Goal: Manage account settings

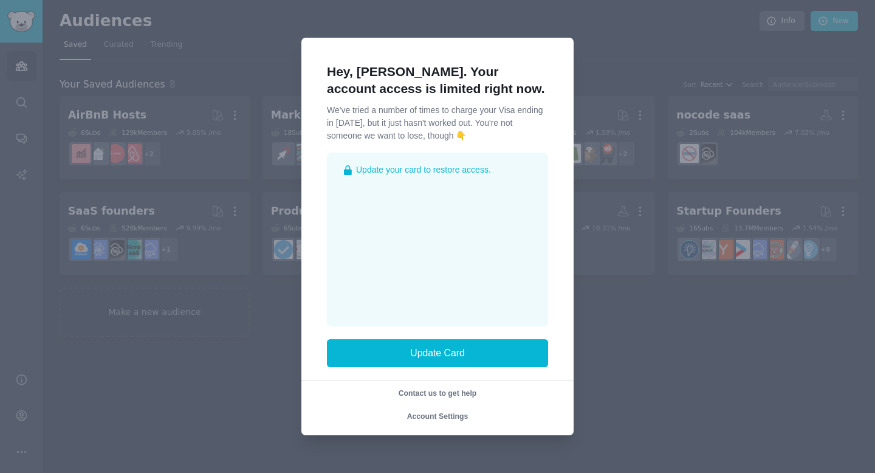
click at [538, 25] on div at bounding box center [437, 236] width 875 height 473
click at [454, 416] on span "Account Settings" at bounding box center [437, 416] width 61 height 9
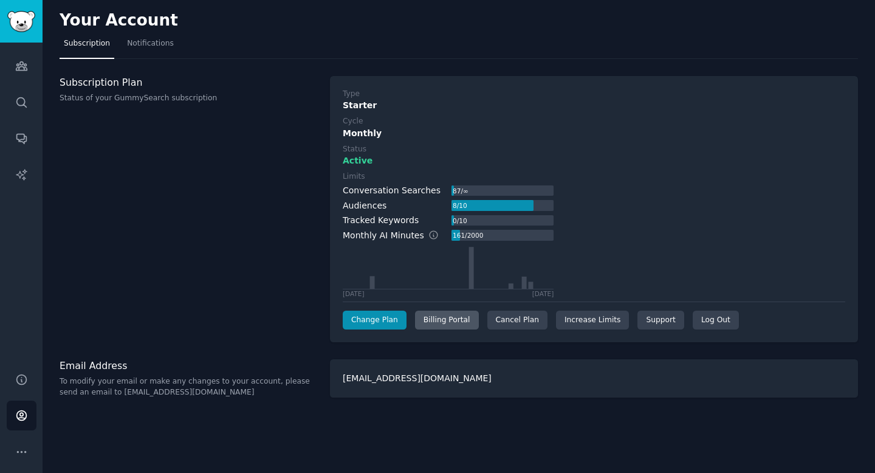
click at [457, 324] on div "Billing Portal" at bounding box center [447, 319] width 64 height 19
click at [16, 56] on link "Audiences" at bounding box center [22, 66] width 30 height 30
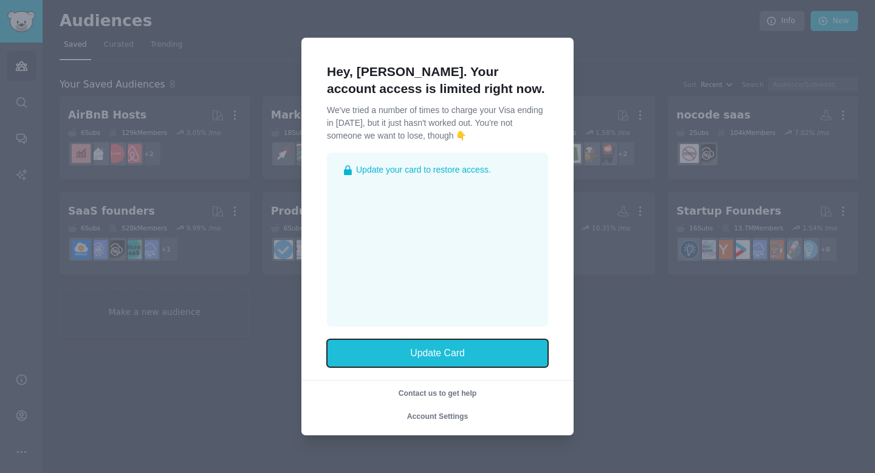
click at [483, 363] on button "Update Card" at bounding box center [437, 353] width 221 height 28
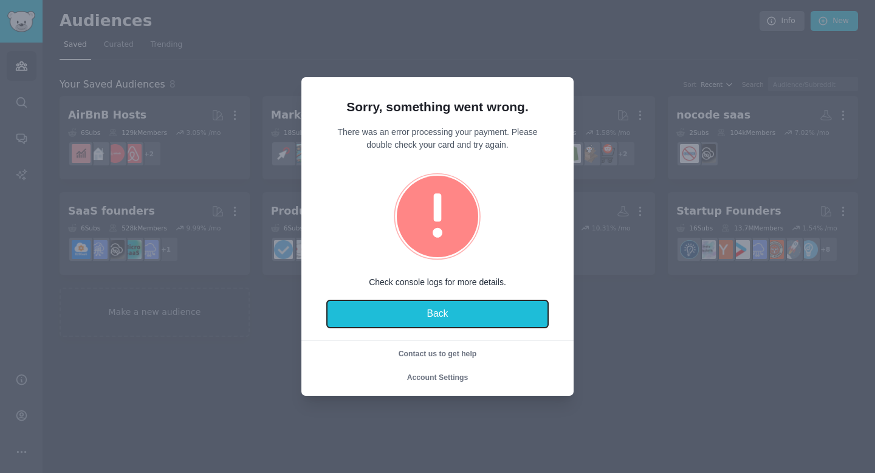
click at [479, 310] on button "Back" at bounding box center [437, 314] width 221 height 28
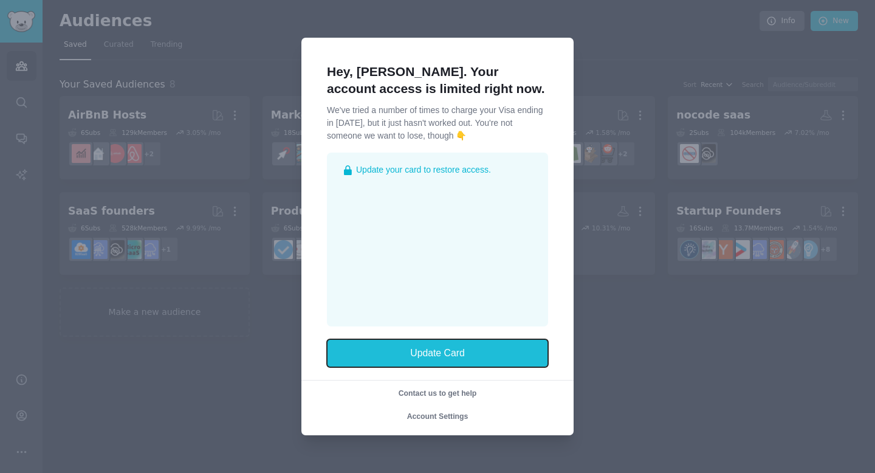
click at [473, 350] on button "Update Card" at bounding box center [437, 353] width 221 height 28
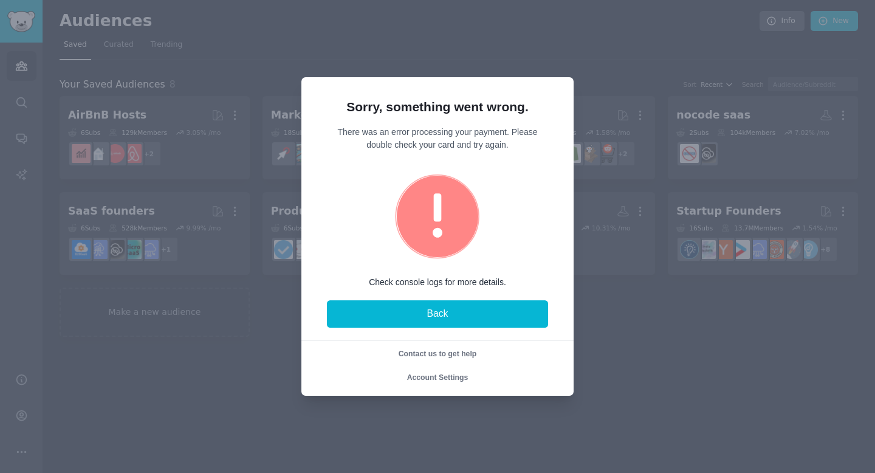
click at [459, 355] on span "Contact us to get help" at bounding box center [437, 353] width 78 height 9
